Goal: Task Accomplishment & Management: Use online tool/utility

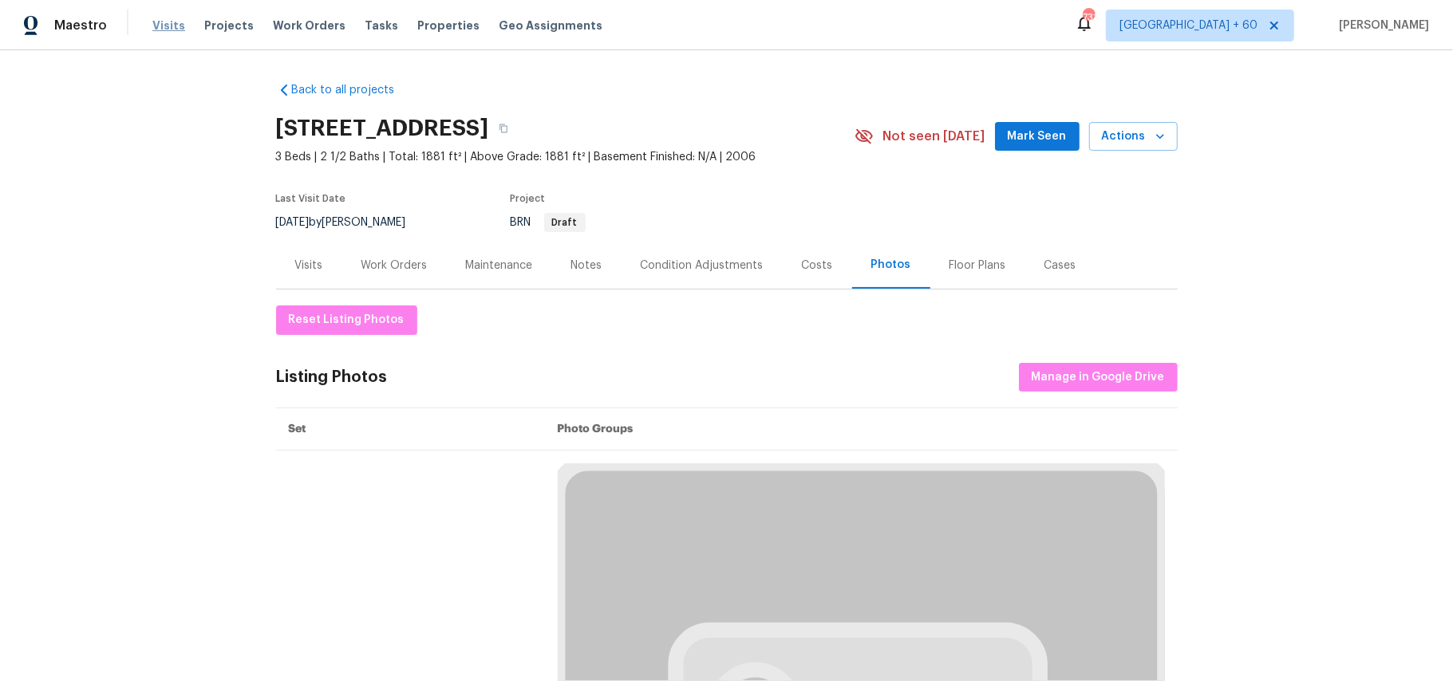
click at [174, 24] on span "Visits" at bounding box center [168, 26] width 33 height 16
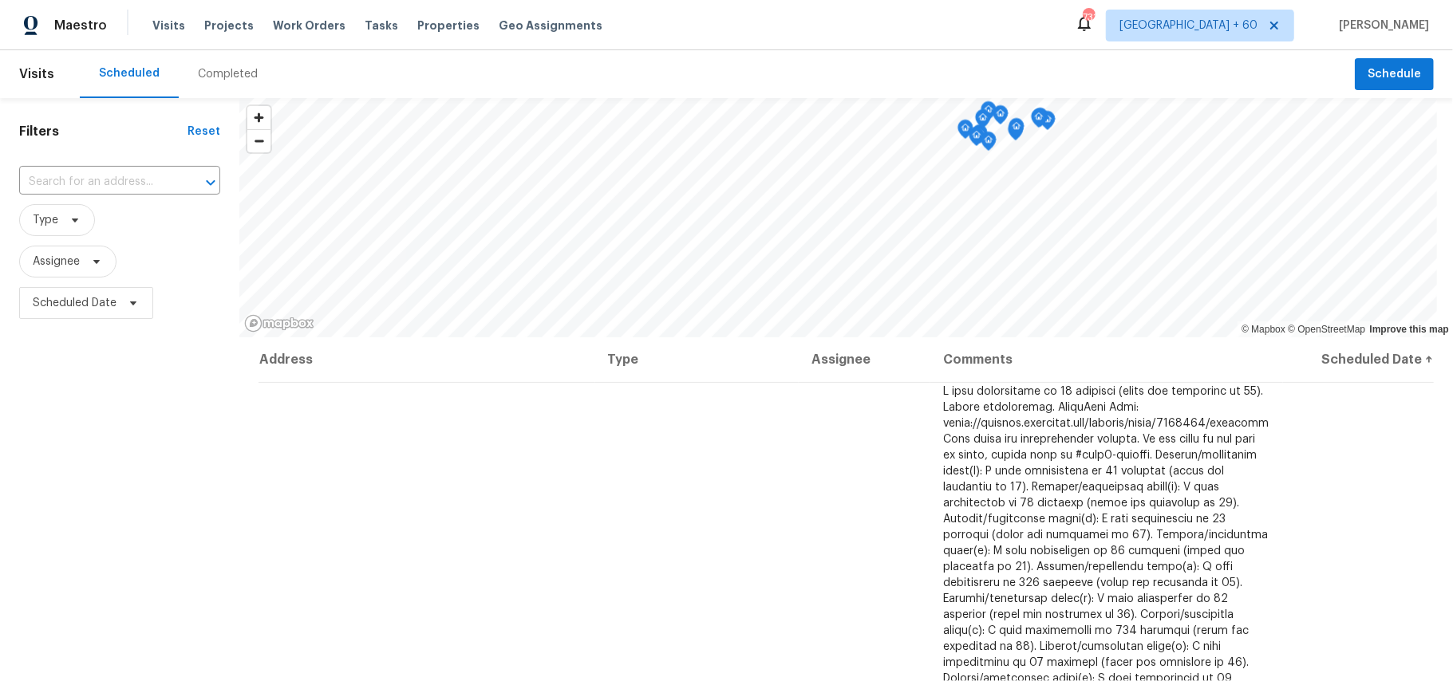
click at [215, 77] on div "Completed" at bounding box center [228, 74] width 60 height 16
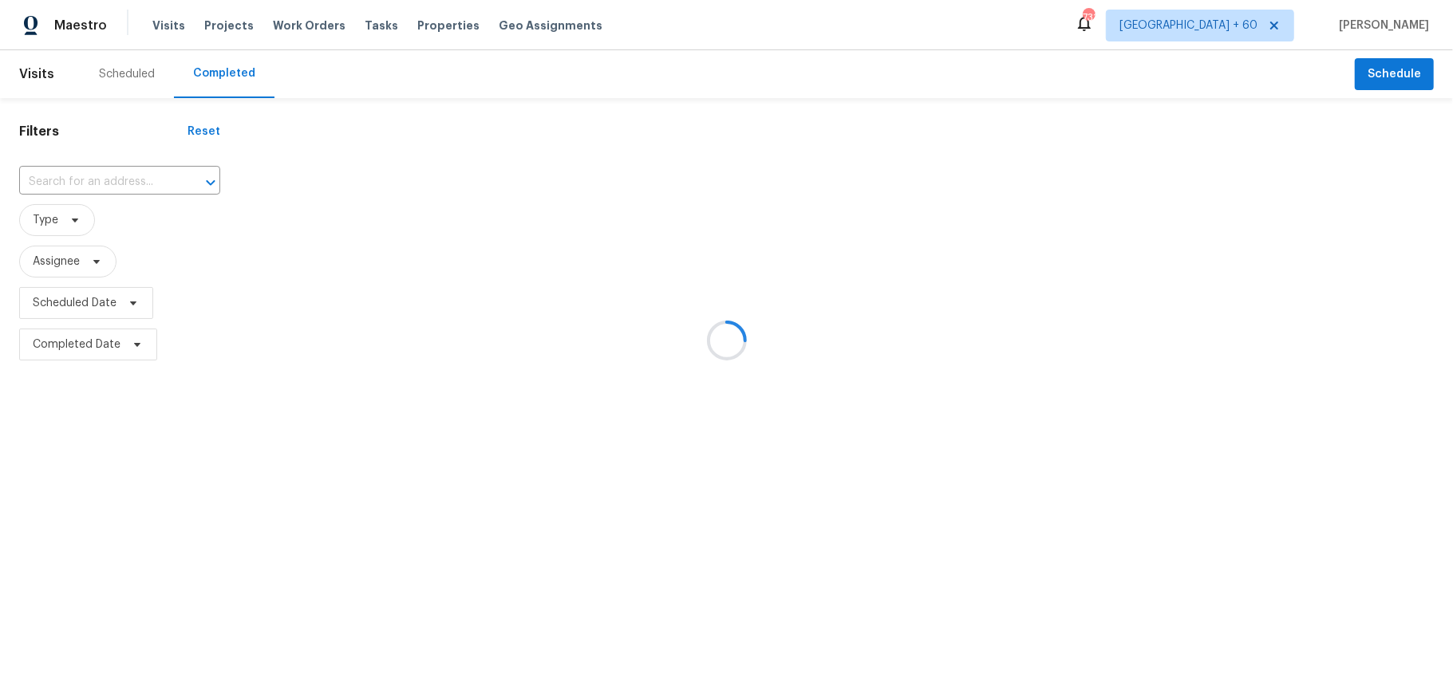
click at [96, 183] on div at bounding box center [726, 340] width 1453 height 681
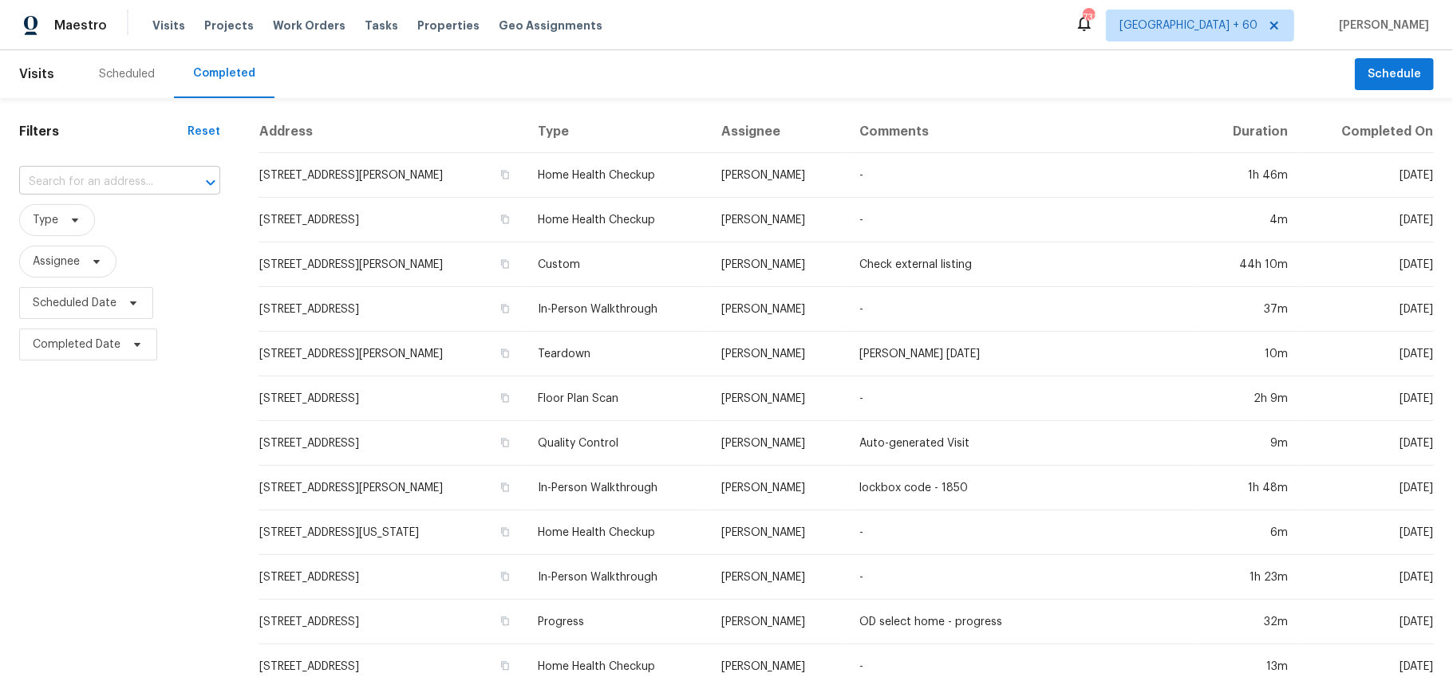
click at [81, 182] on input "text" at bounding box center [97, 182] width 156 height 25
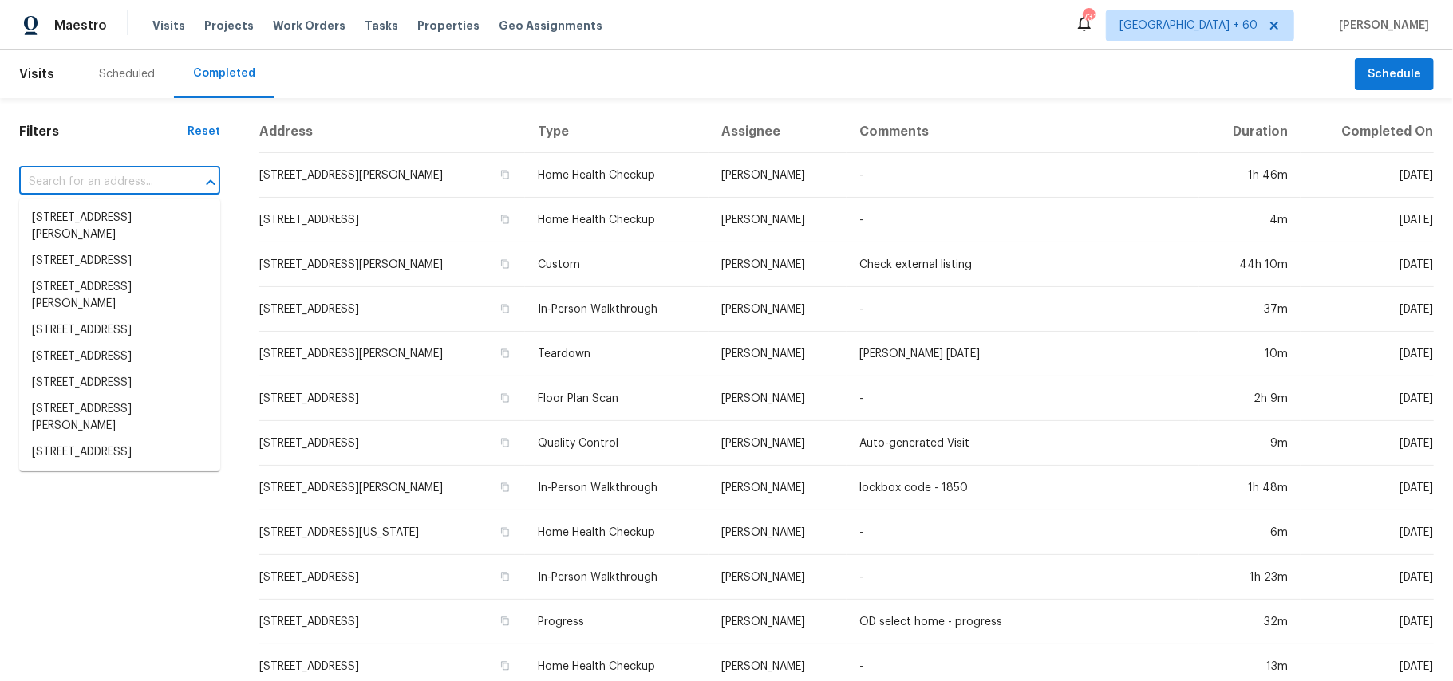
paste input "[STREET_ADDRESS][PERSON_NAME][PERSON_NAME]"
type input "[STREET_ADDRESS][PERSON_NAME][PERSON_NAME]"
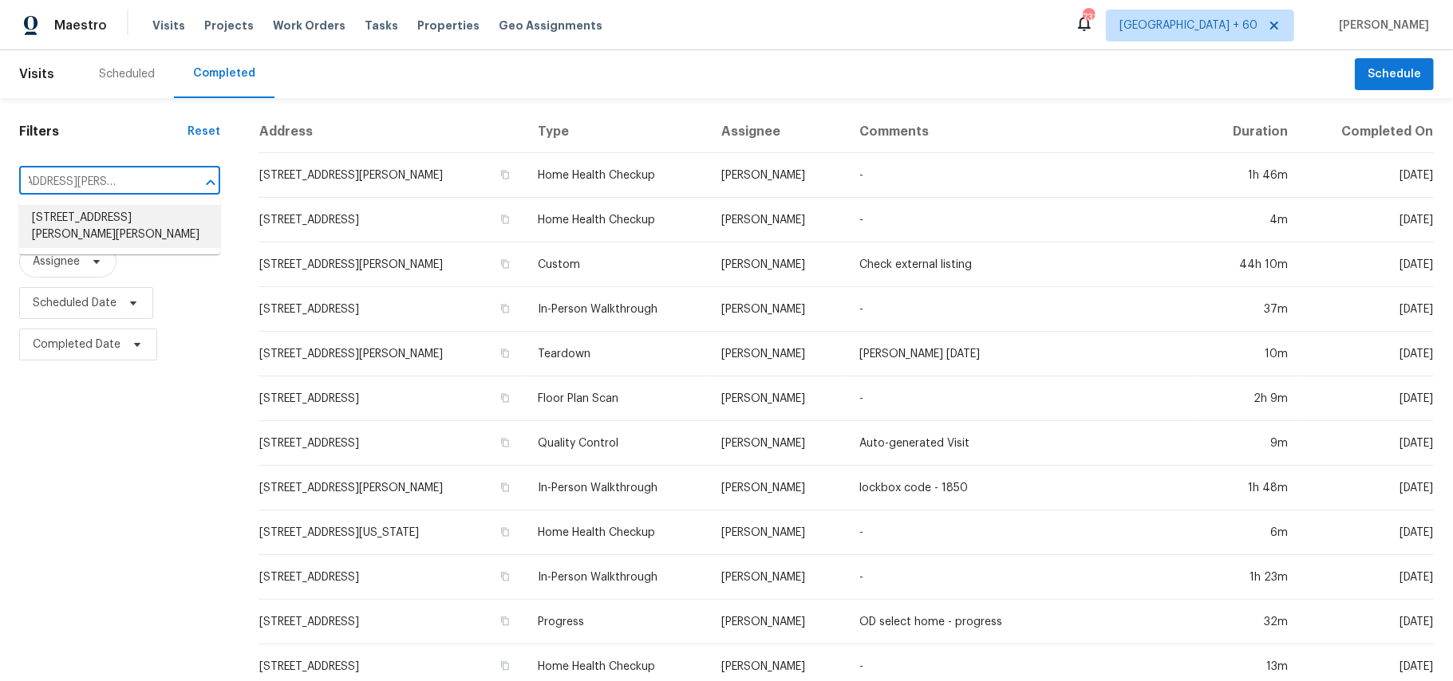
drag, startPoint x: 136, startPoint y: 206, endPoint x: 144, endPoint y: 208, distance: 8.3
click at [144, 208] on li "[STREET_ADDRESS][PERSON_NAME][PERSON_NAME]" at bounding box center [119, 226] width 201 height 43
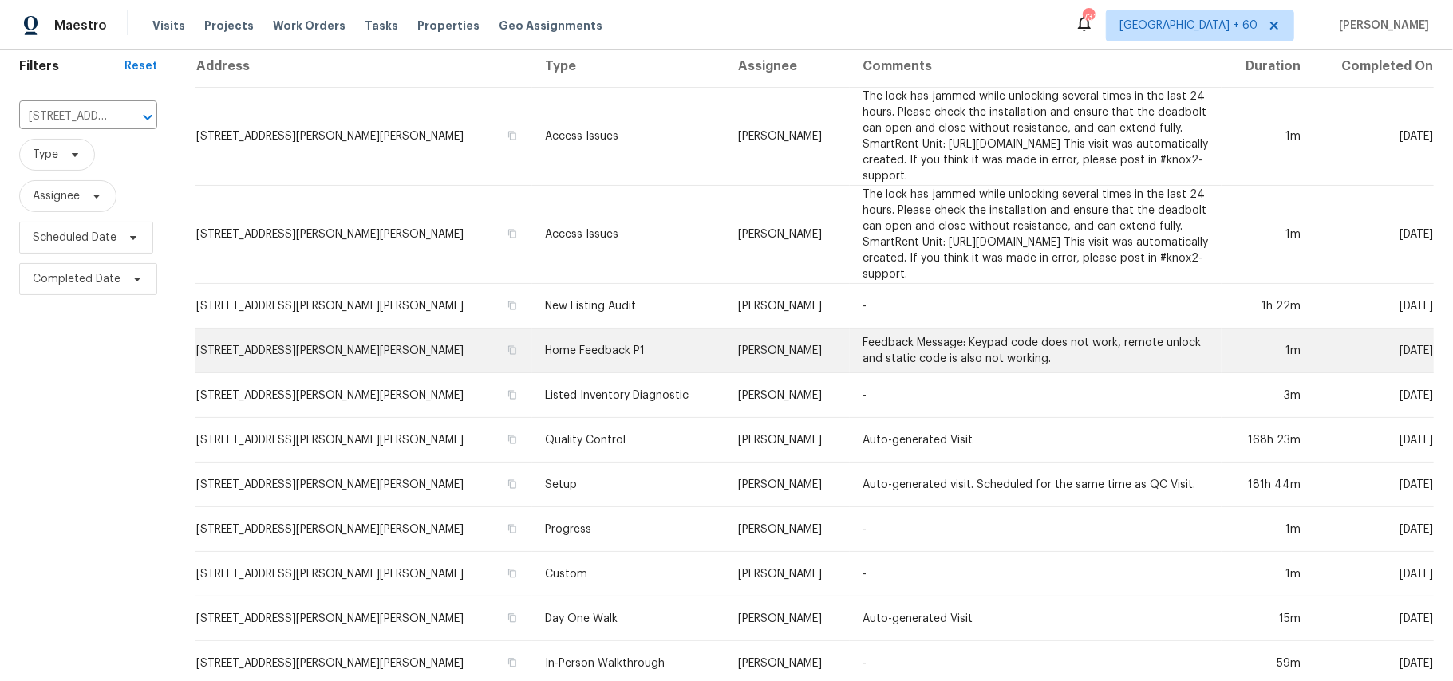
scroll to position [131, 0]
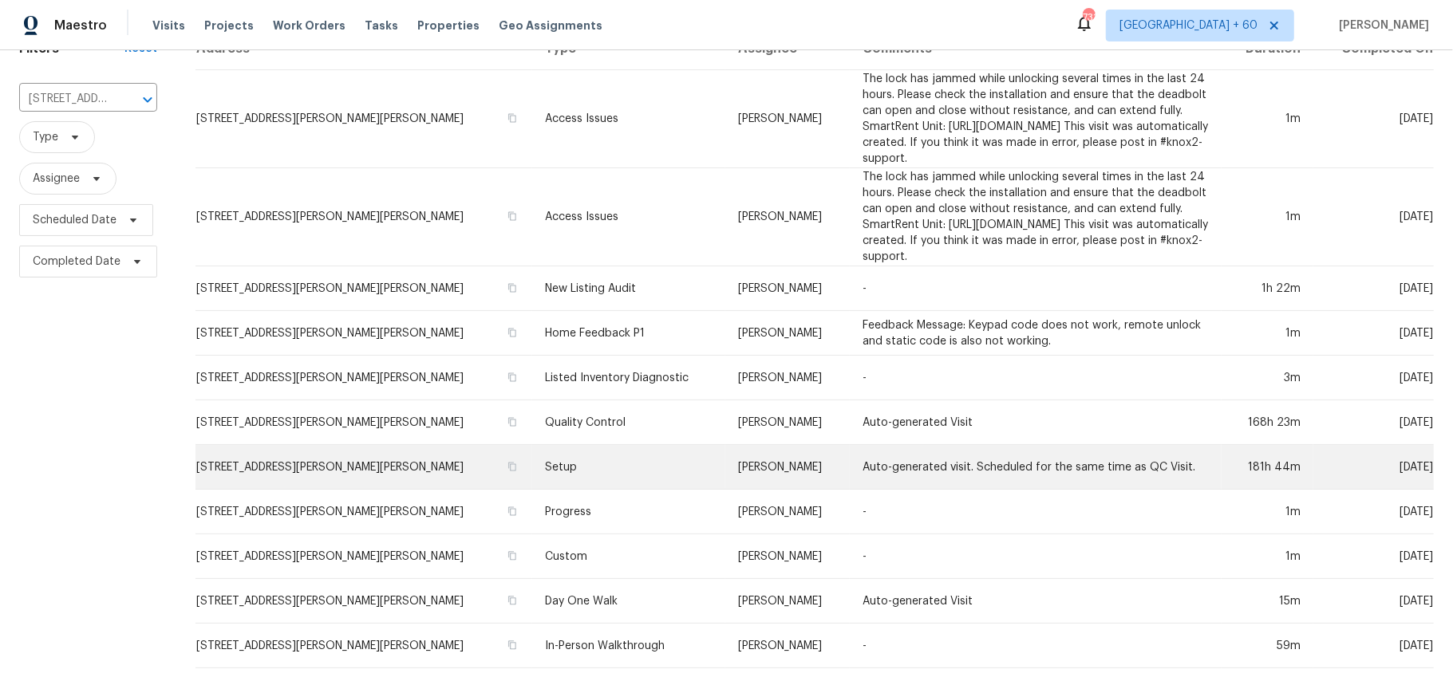
click at [568, 445] on td "Setup" at bounding box center [628, 467] width 193 height 45
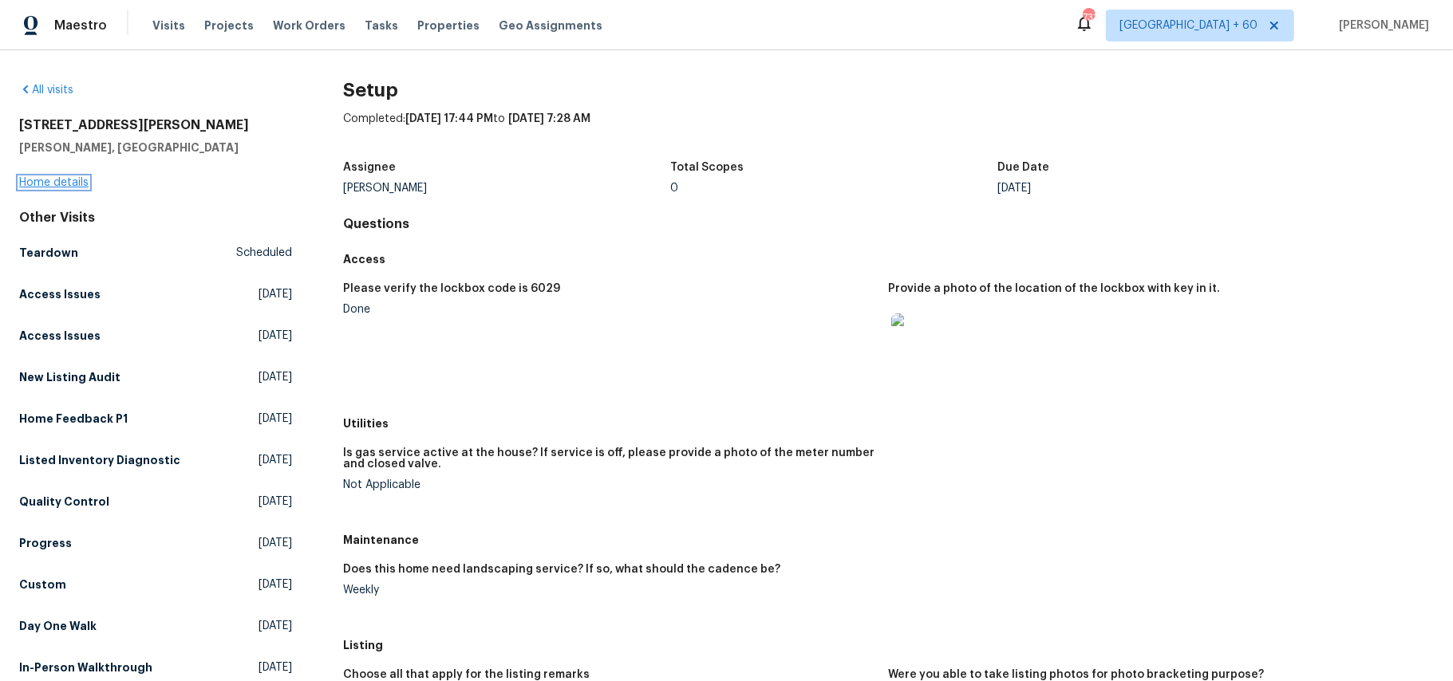
click at [75, 180] on link "Home details" at bounding box center [53, 182] width 69 height 11
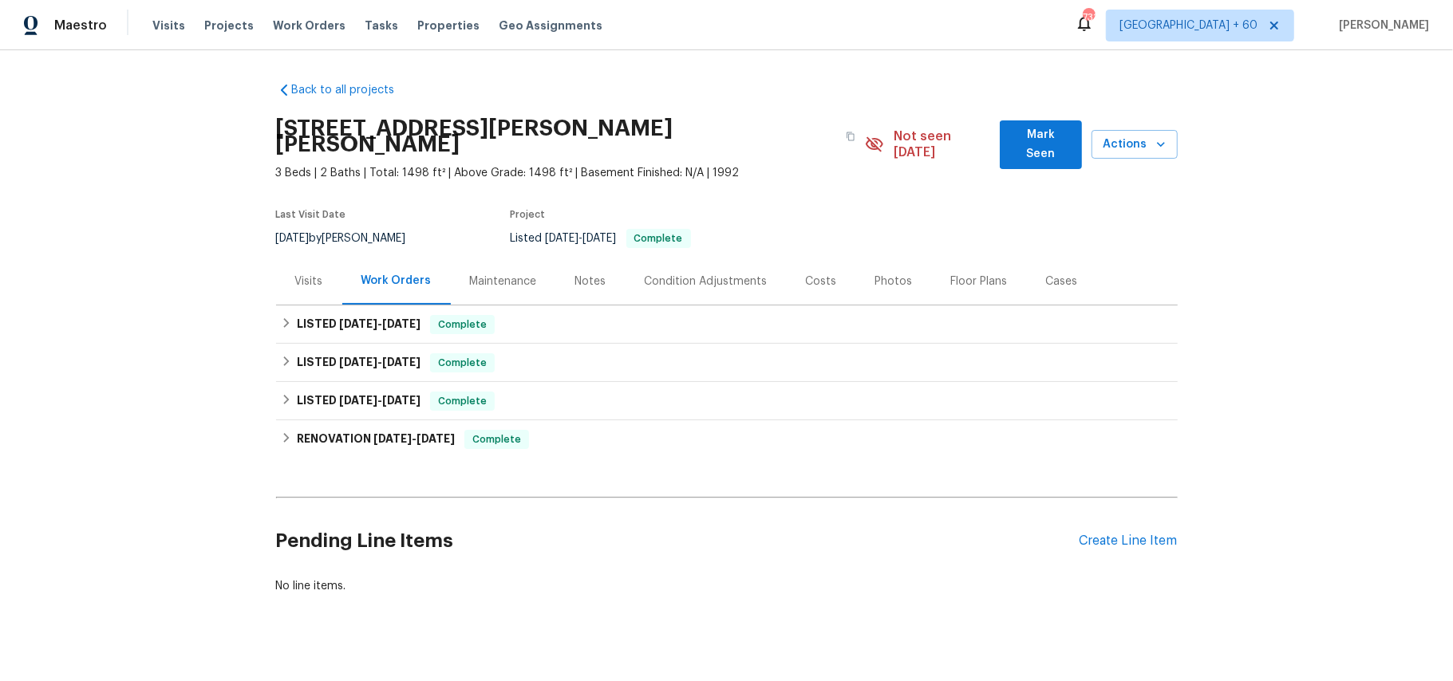
click at [889, 258] on div "Photos" at bounding box center [894, 281] width 76 height 47
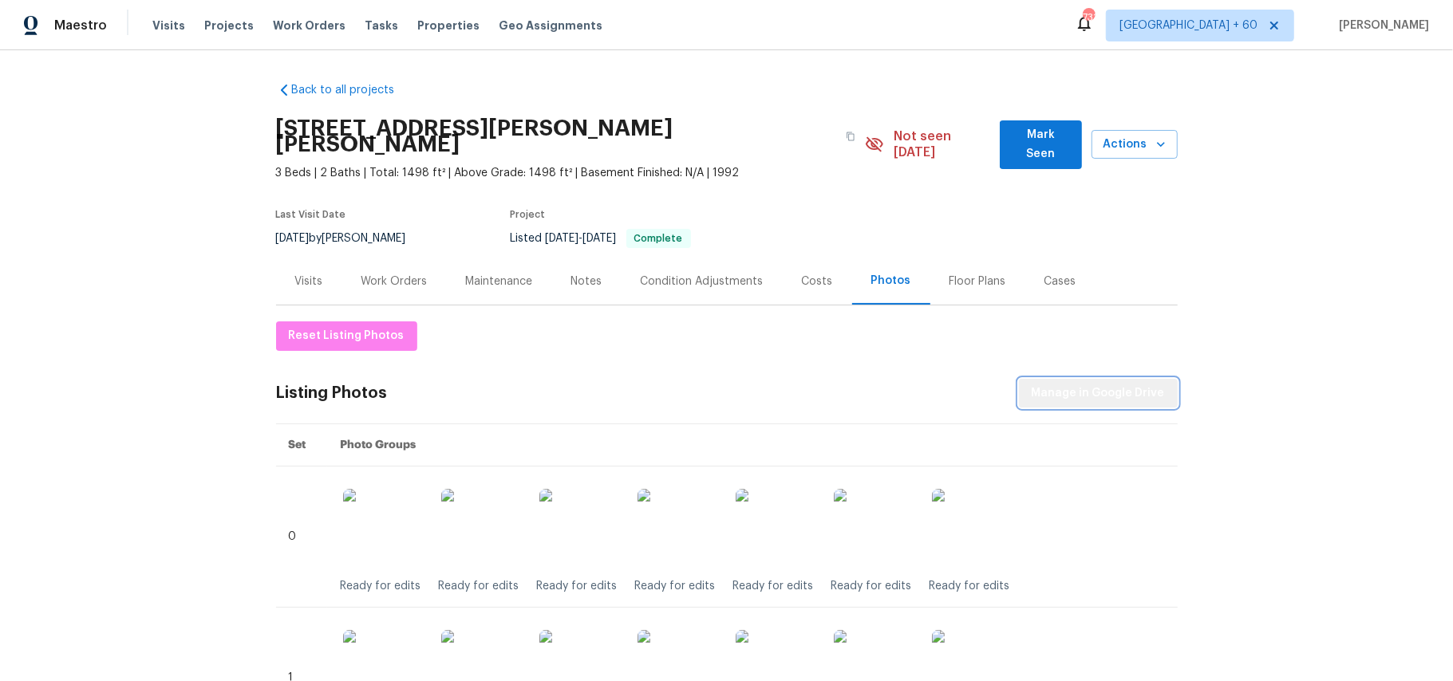
click at [1124, 384] on span "Manage in Google Drive" at bounding box center [1097, 394] width 133 height 20
